Goal: Feedback & Contribution: Submit feedback/report problem

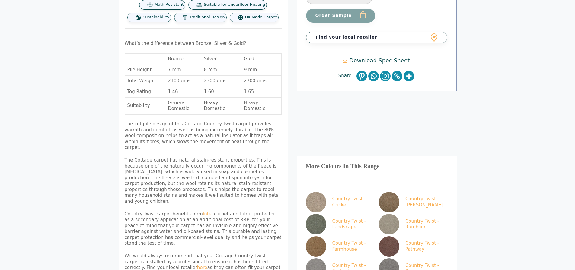
scroll to position [272, 0]
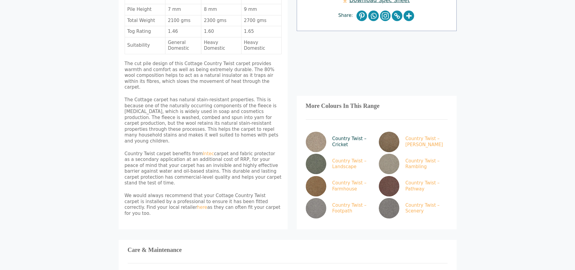
click at [319, 132] on img at bounding box center [316, 142] width 21 height 21
click at [395, 154] on img at bounding box center [389, 164] width 21 height 21
click at [393, 154] on img at bounding box center [389, 164] width 21 height 21
click at [341, 132] on link "Country Twist – Cricket" at bounding box center [339, 142] width 66 height 21
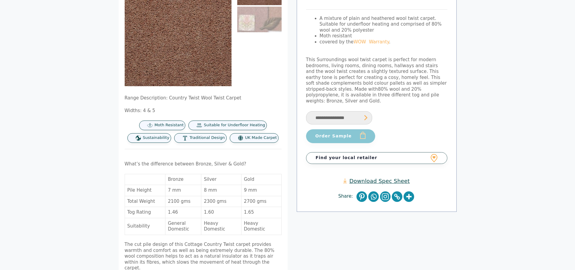
scroll to position [0, 0]
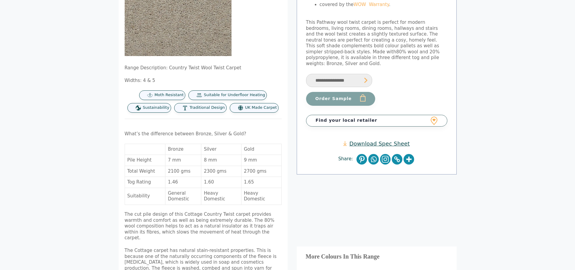
scroll to position [30, 0]
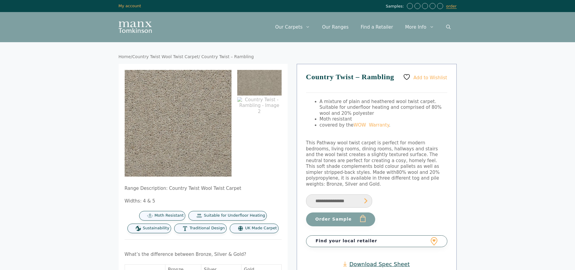
click at [265, 142] on ol at bounding box center [259, 123] width 44 height 107
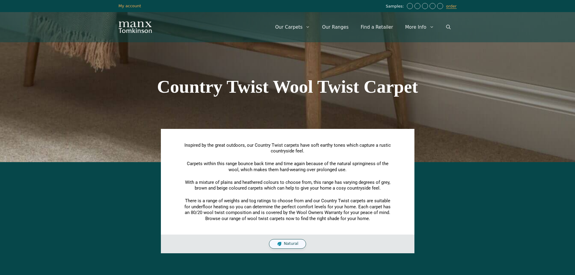
drag, startPoint x: 293, startPoint y: 246, endPoint x: 294, endPoint y: 242, distance: 4.6
click at [293, 245] on div "Natural" at bounding box center [287, 244] width 37 height 10
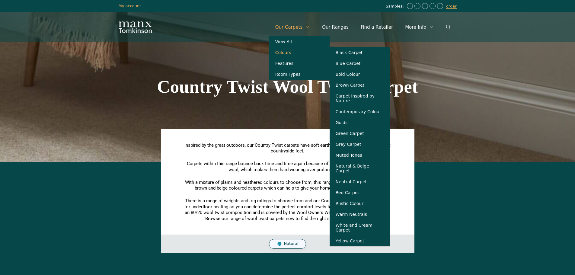
click at [300, 54] on link "Colours" at bounding box center [299, 52] width 60 height 11
click at [301, 43] on link "View All" at bounding box center [299, 41] width 60 height 11
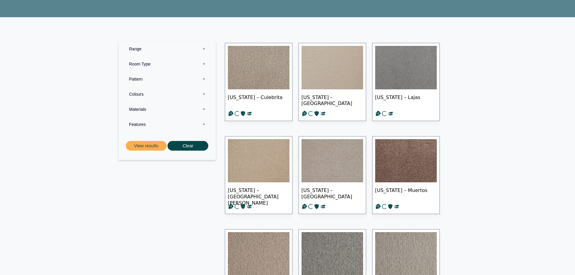
scroll to position [60, 0]
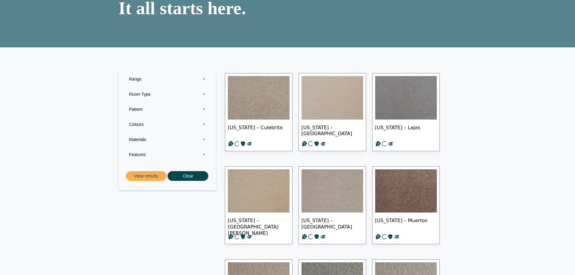
click at [162, 109] on label "Pattern 0" at bounding box center [167, 109] width 88 height 15
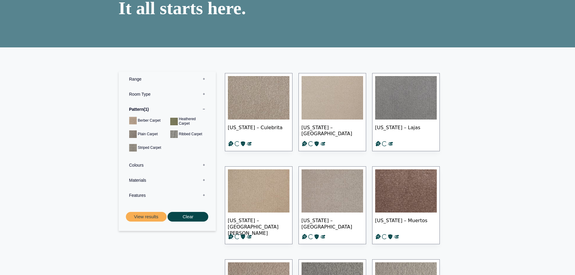
click at [145, 75] on label "Range 0" at bounding box center [167, 78] width 88 height 15
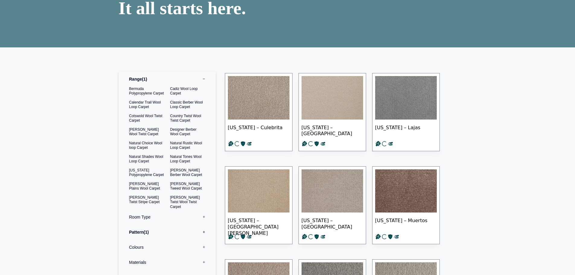
scroll to position [151, 0]
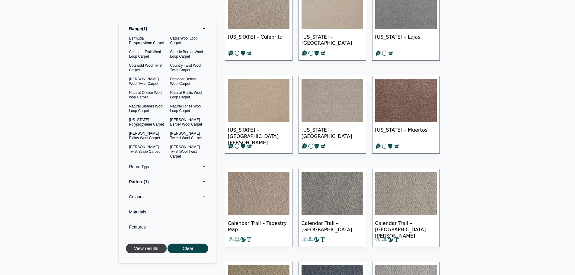
click at [152, 249] on button "View results" at bounding box center [146, 248] width 41 height 10
click at [138, 181] on label "Pattern 1" at bounding box center [167, 181] width 88 height 15
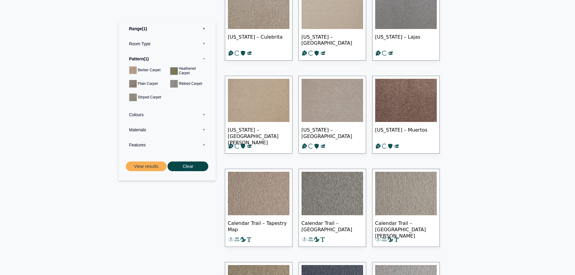
click at [139, 59] on label "Pattern 1" at bounding box center [167, 58] width 88 height 15
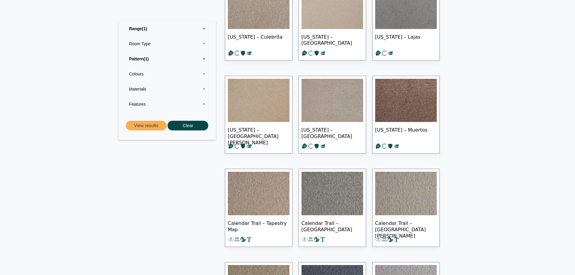
click at [142, 57] on label "Pattern 1" at bounding box center [167, 58] width 88 height 15
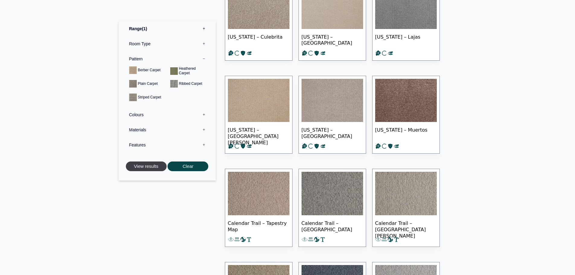
click at [143, 168] on button "View results" at bounding box center [146, 166] width 41 height 10
click at [138, 28] on label "Range 1" at bounding box center [167, 28] width 88 height 15
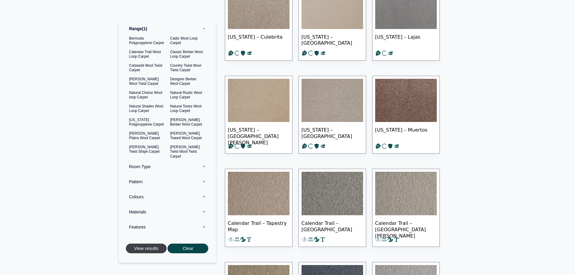
click at [159, 248] on button "View results" at bounding box center [146, 248] width 41 height 10
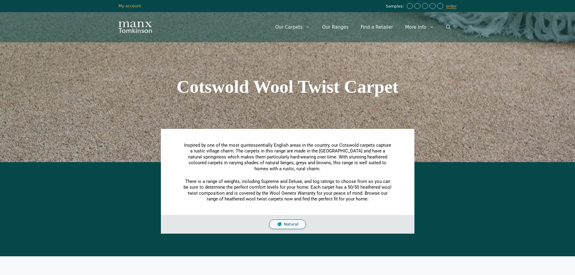
click at [296, 225] on span "Natural" at bounding box center [291, 224] width 14 height 5
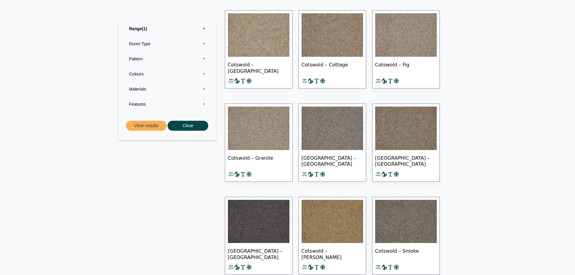
scroll to position [211, 0]
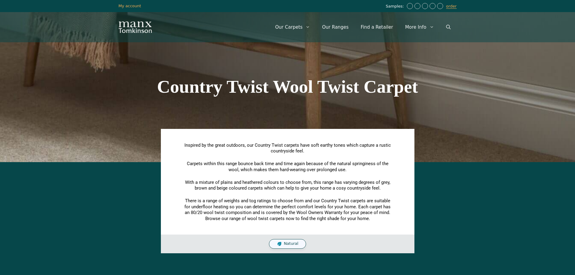
click at [290, 245] on span "Natural" at bounding box center [291, 243] width 14 height 5
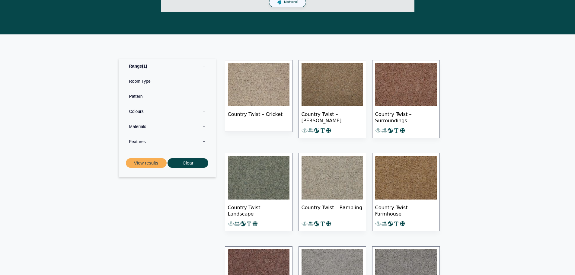
scroll to position [272, 0]
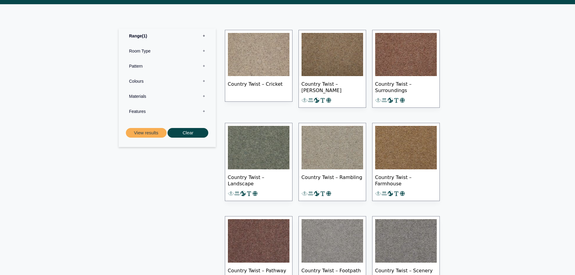
click at [252, 58] on img at bounding box center [259, 54] width 62 height 43
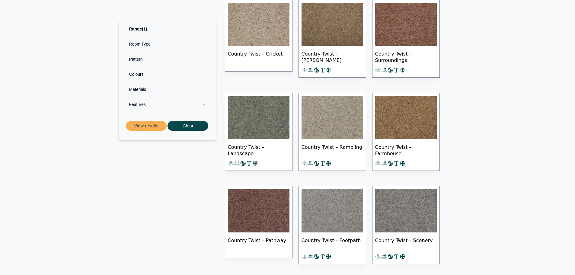
click at [349, 125] on img at bounding box center [332, 117] width 62 height 43
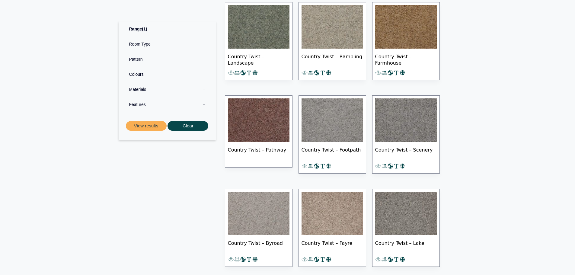
scroll to position [513, 0]
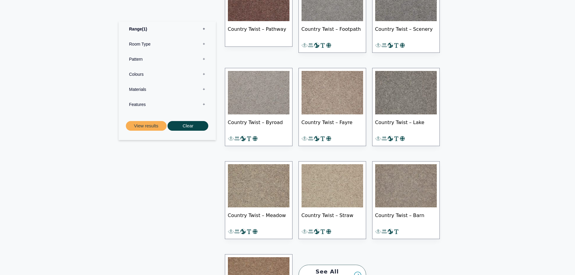
click at [266, 199] on img at bounding box center [259, 185] width 62 height 43
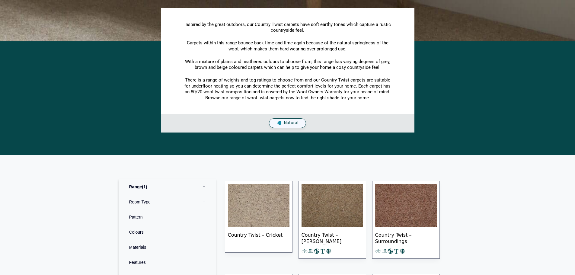
scroll to position [241, 0]
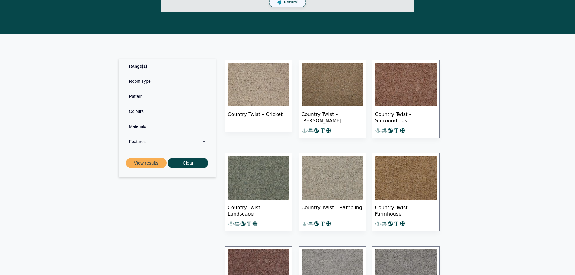
click at [271, 118] on span "Country Twist – Cricket" at bounding box center [259, 116] width 62 height 21
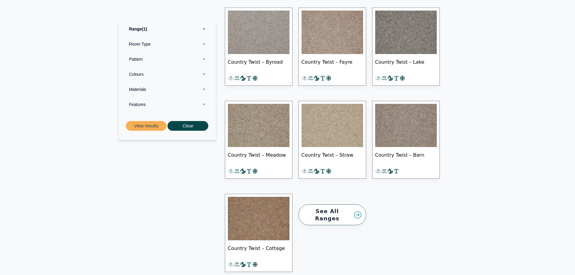
scroll to position [543, 0]
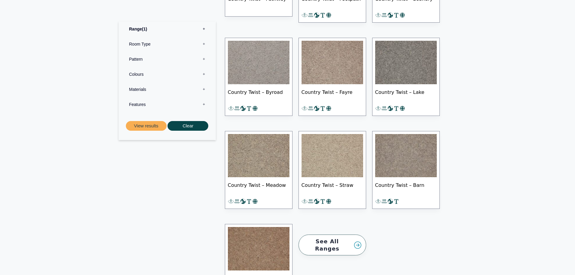
click at [264, 158] on img at bounding box center [259, 155] width 62 height 43
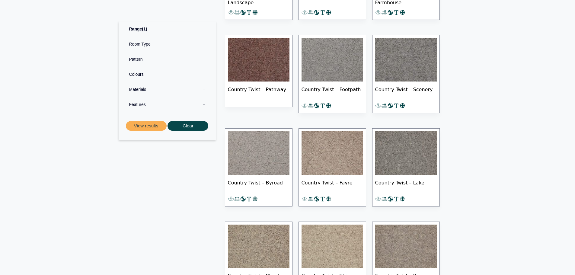
scroll to position [362, 0]
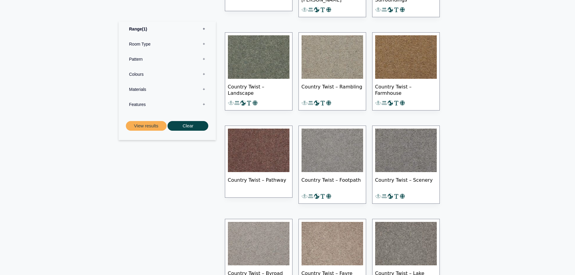
click at [334, 73] on img at bounding box center [332, 56] width 62 height 43
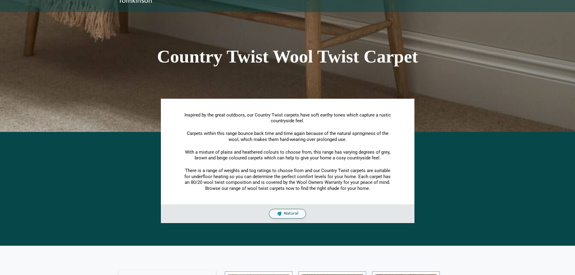
scroll to position [0, 0]
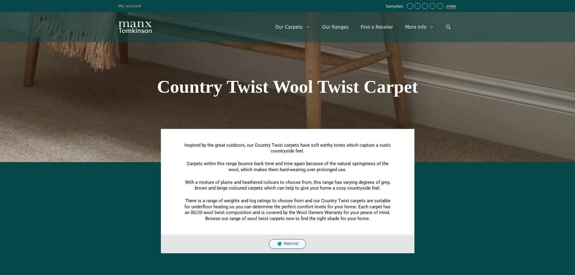
click at [450, 7] on link "order" at bounding box center [451, 6] width 11 height 5
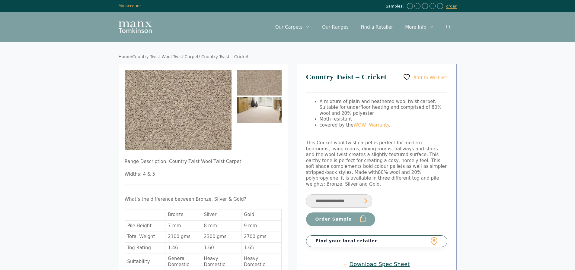
click at [253, 110] on img at bounding box center [259, 110] width 44 height 26
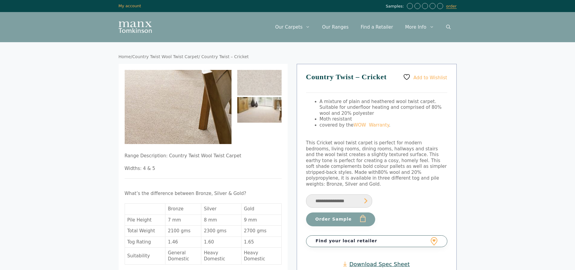
click at [216, 122] on img at bounding box center [84, 69] width 371 height 258
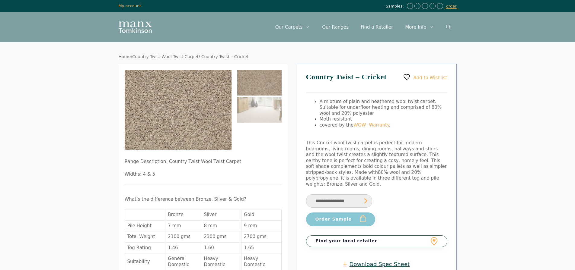
click at [330, 215] on button "Order Sample" at bounding box center [340, 220] width 69 height 14
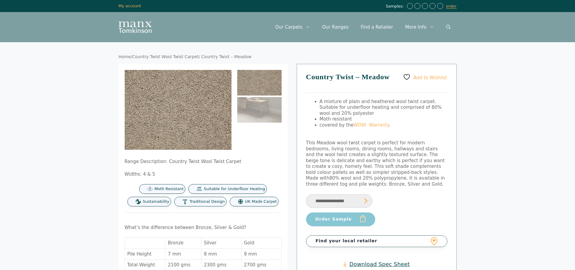
click at [332, 215] on button "Order Sample" at bounding box center [340, 220] width 69 height 14
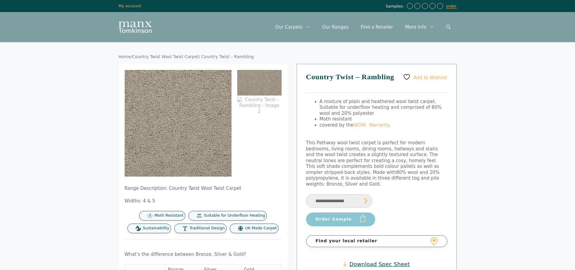
click at [333, 215] on button "Order Sample" at bounding box center [340, 220] width 69 height 14
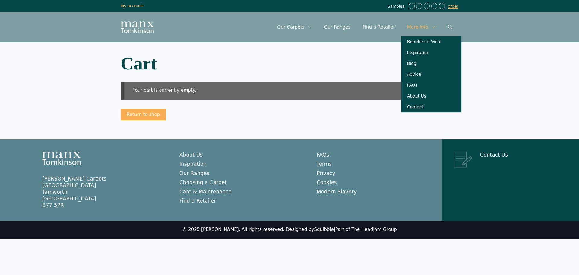
drag, startPoint x: 0, startPoint y: 0, endPoint x: 406, endPoint y: 37, distance: 408.0
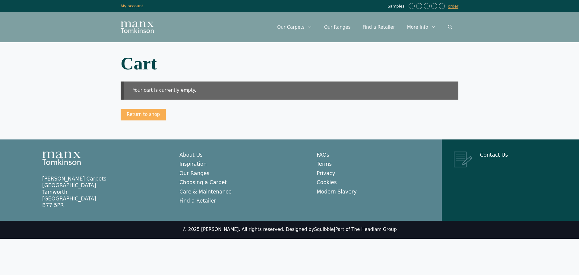
drag, startPoint x: 406, startPoint y: 37, endPoint x: 333, endPoint y: 52, distance: 74.8
click at [333, 52] on div "Cart Your cart is currently empty. Return to shop" at bounding box center [290, 90] width 362 height 97
click at [402, 6] on span "Samples:" at bounding box center [398, 6] width 20 height 5
click at [413, 6] on span at bounding box center [412, 6] width 6 height 6
click at [457, 5] on link "order" at bounding box center [453, 6] width 11 height 5
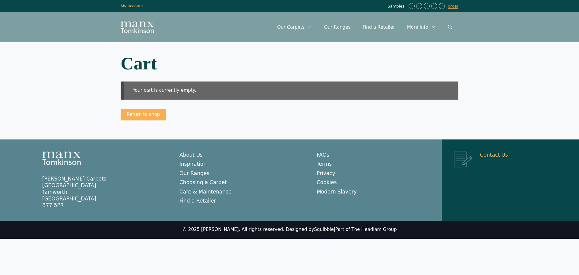
click at [486, 154] on link "Contact Us" at bounding box center [494, 155] width 28 height 6
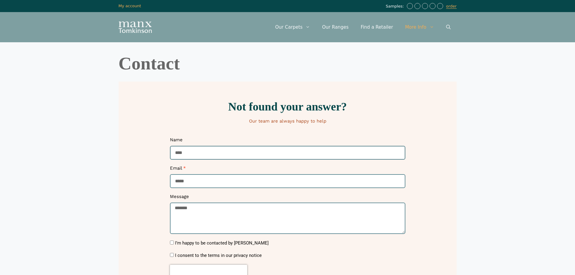
drag, startPoint x: 453, startPoint y: 165, endPoint x: 199, endPoint y: 151, distance: 254.1
click at [199, 151] on input "Name" at bounding box center [287, 153] width 235 height 14
type input "**********"
click at [202, 212] on textarea "Message" at bounding box center [287, 217] width 235 height 31
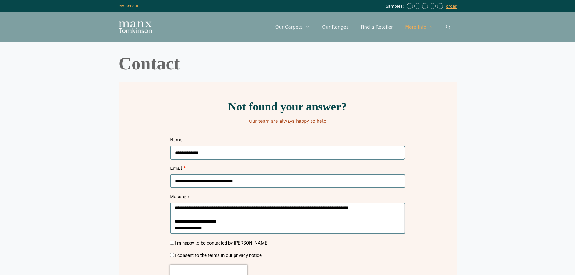
scroll to position [14, 0]
type textarea "**********"
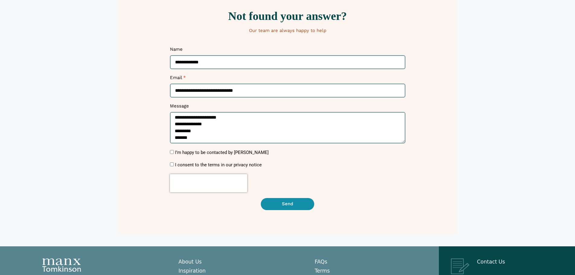
click at [281, 205] on button "Send" at bounding box center [287, 204] width 53 height 12
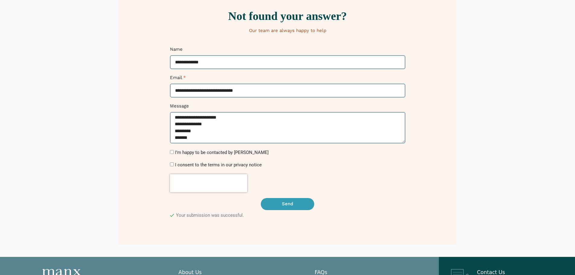
scroll to position [0, 0]
